Goal: Information Seeking & Learning: Learn about a topic

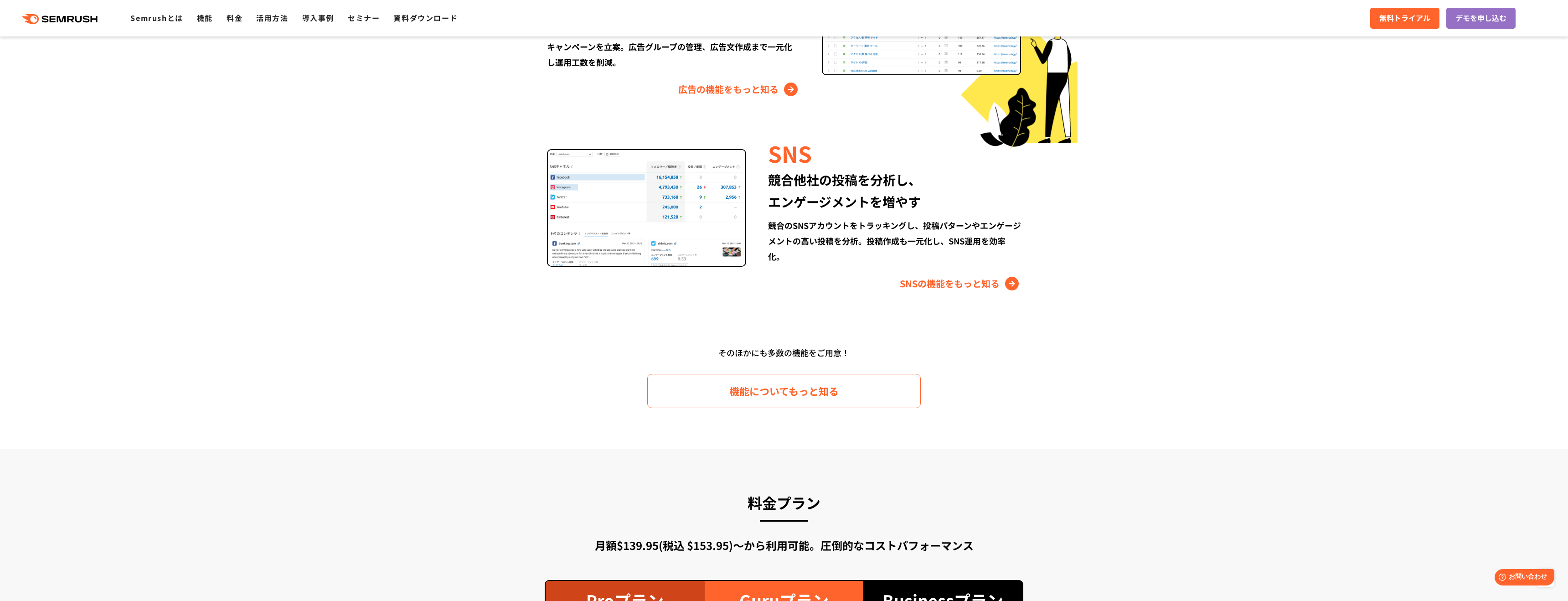
scroll to position [1164, 0]
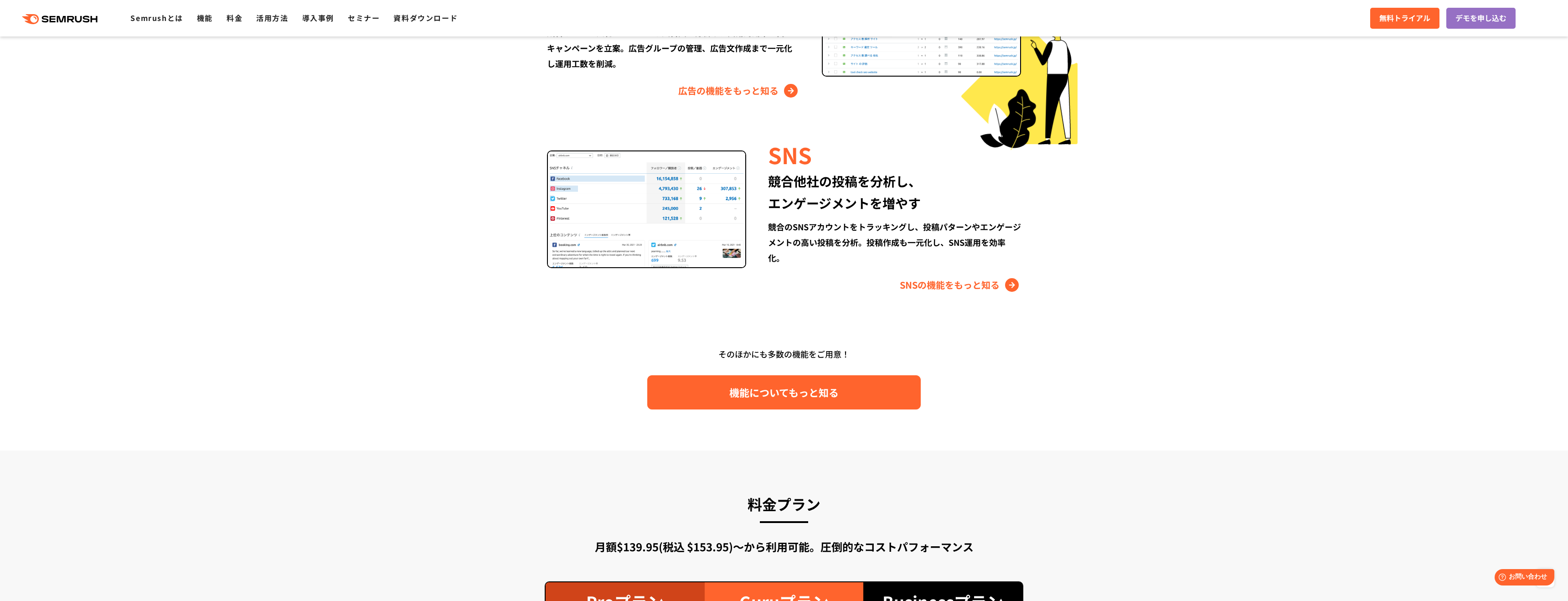
click at [788, 395] on span "機能についてもっと知る" at bounding box center [784, 392] width 110 height 16
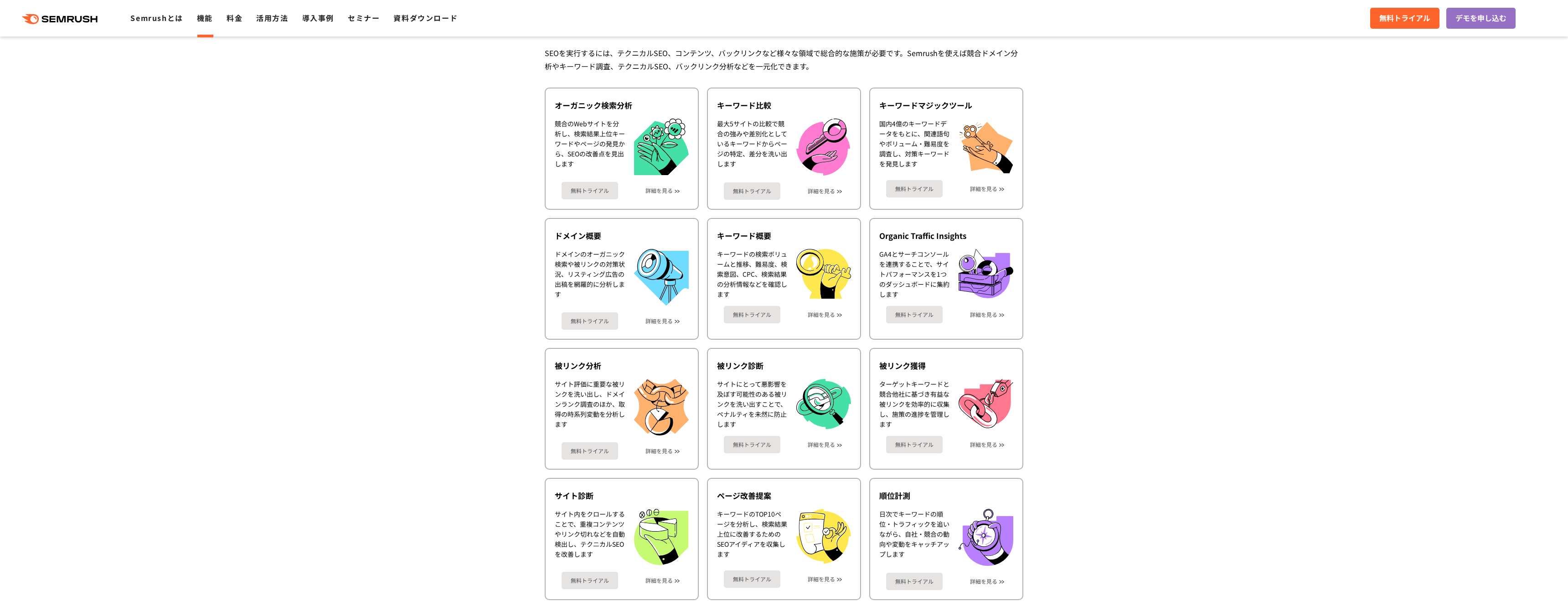
click at [788, 395] on div "サイトにとって悪影響を及ぼす可能性のある被リンクを洗い出すことで、ペナルティを未然に防止します" at bounding box center [784, 404] width 134 height 51
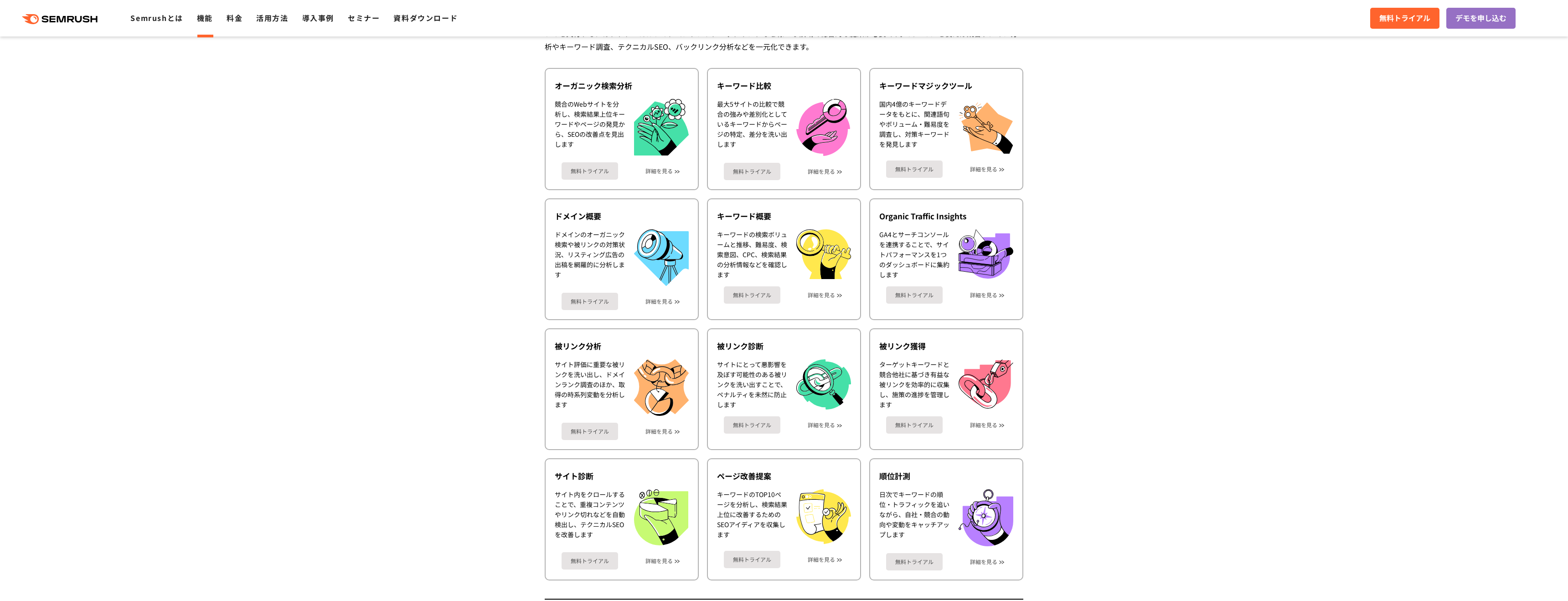
scroll to position [229, 0]
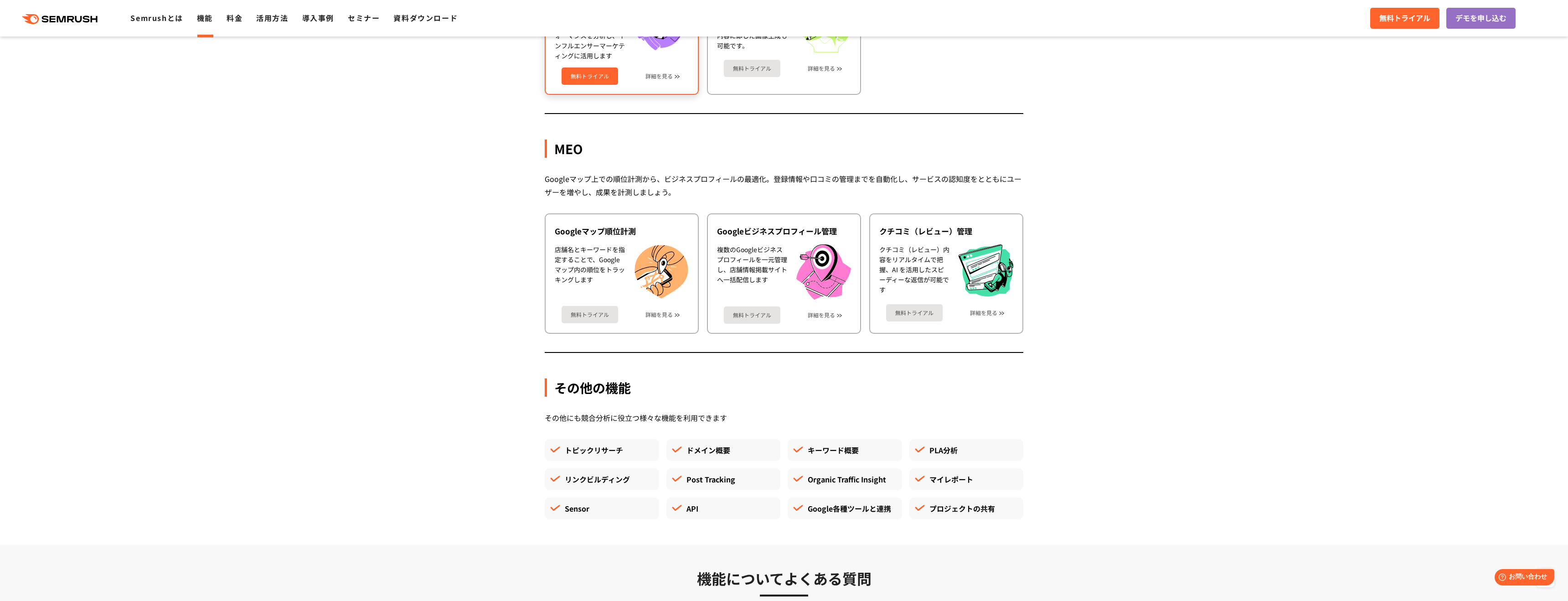
scroll to position [2216, 0]
